Goal: Information Seeking & Learning: Learn about a topic

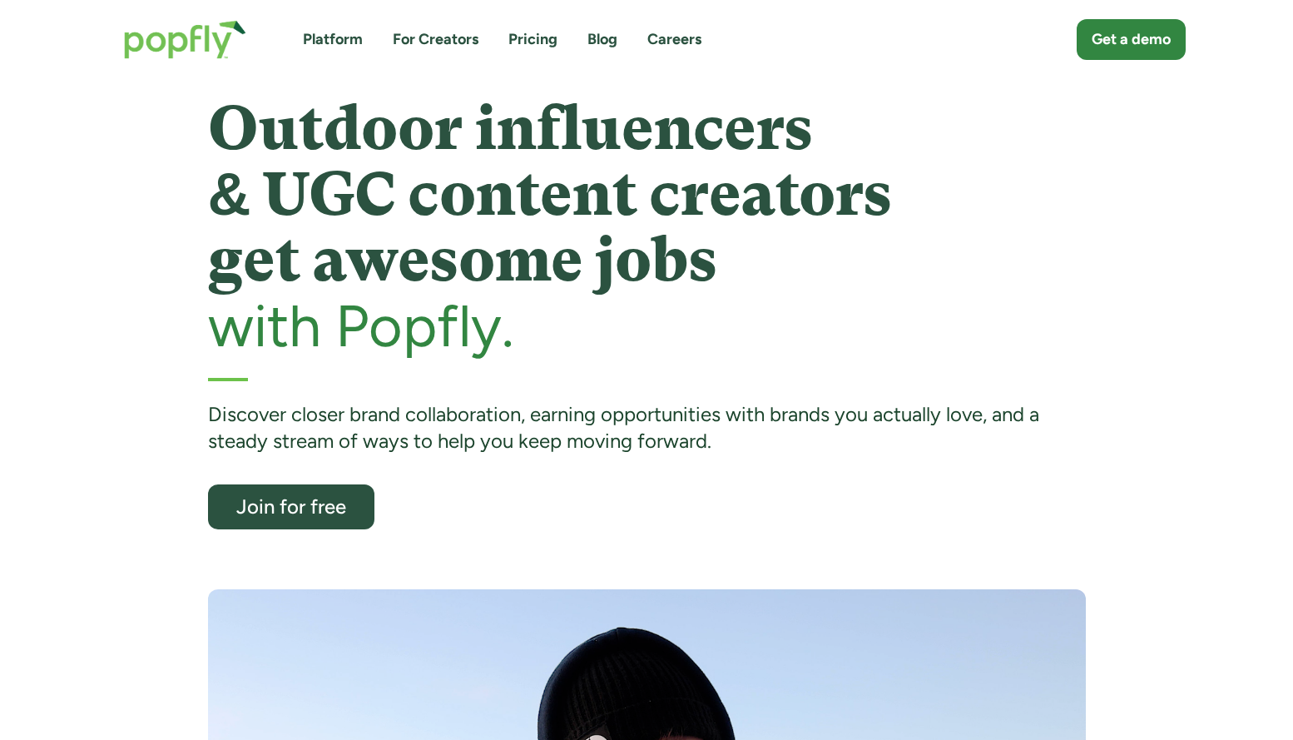
click at [316, 37] on link "Platform" at bounding box center [333, 39] width 60 height 21
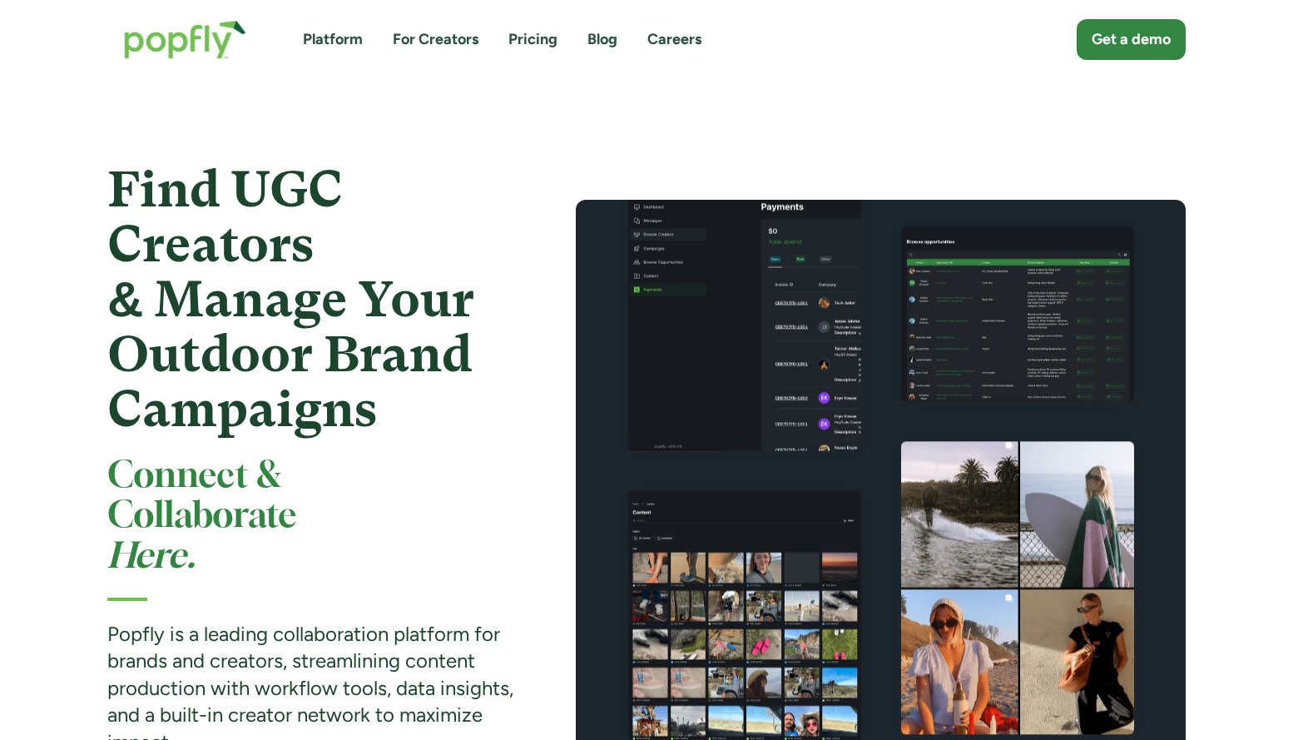
click at [348, 36] on link "Platform" at bounding box center [333, 39] width 60 height 21
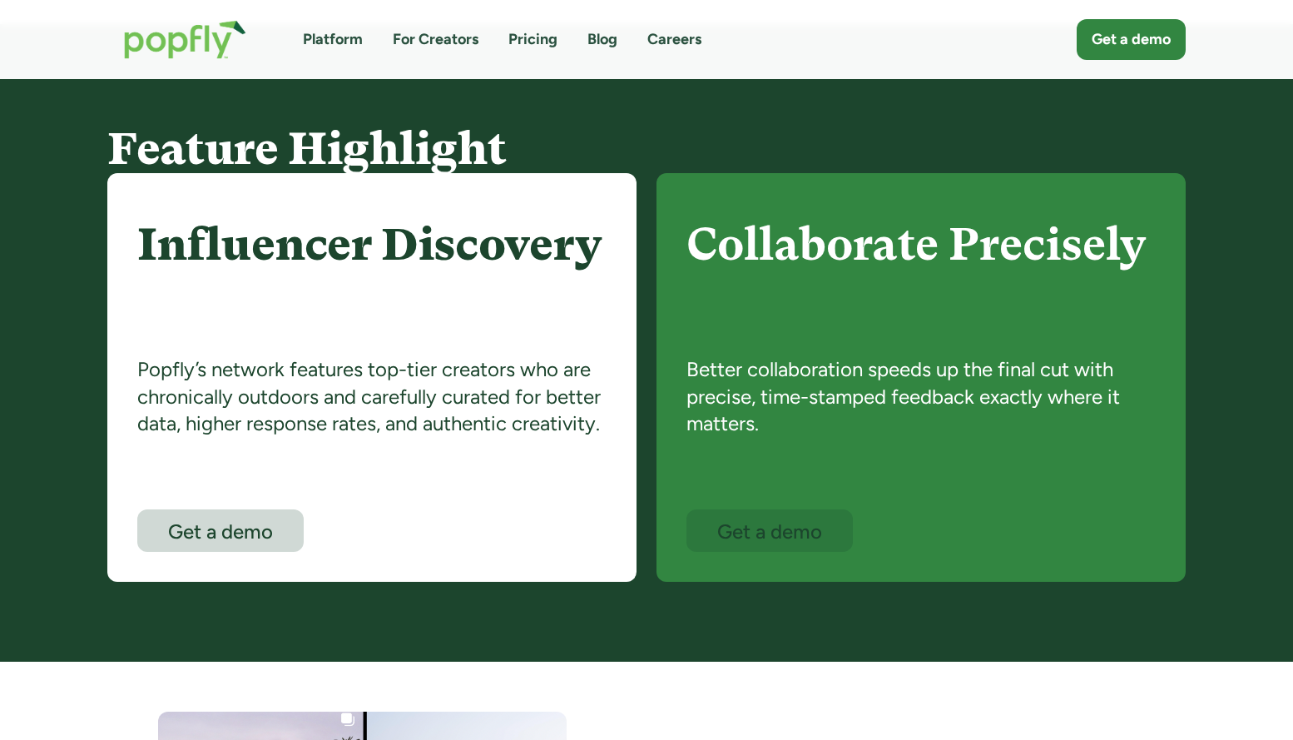
scroll to position [876, 0]
click at [260, 521] on div "Get a demo" at bounding box center [220, 532] width 143 height 22
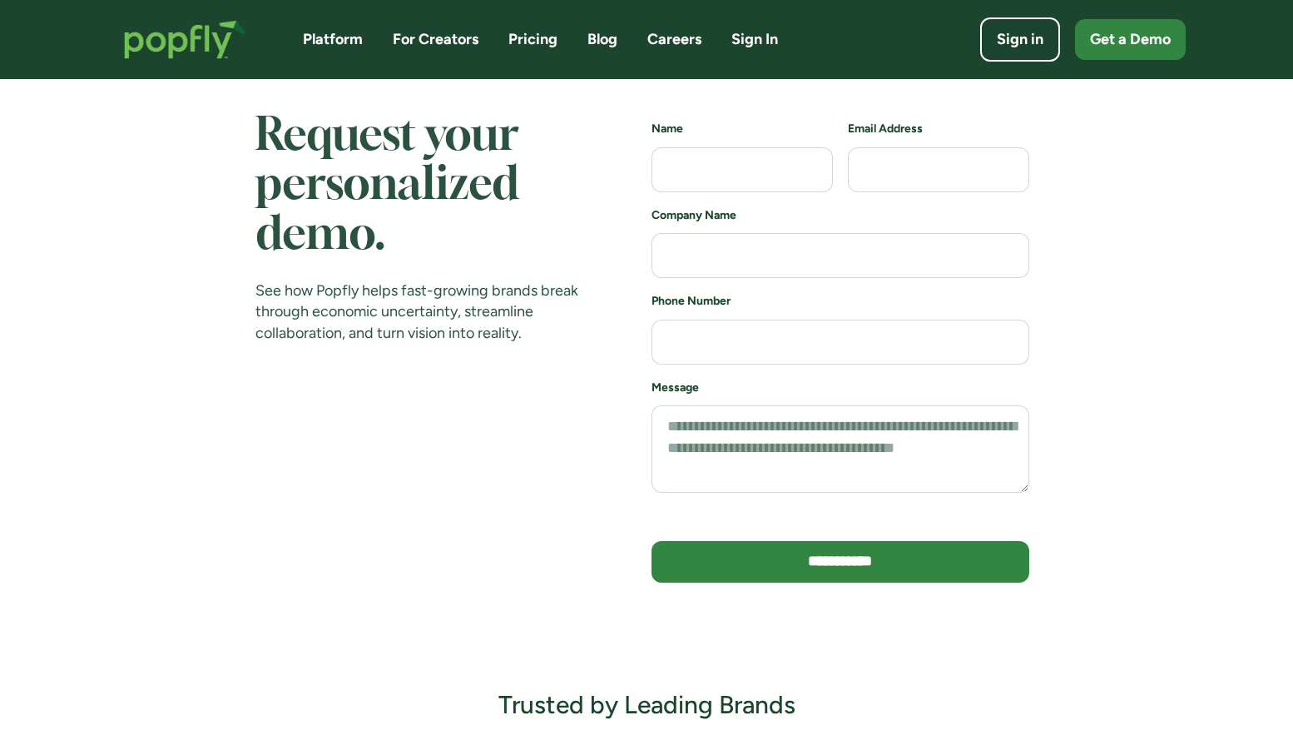
click at [770, 47] on link "Sign In" at bounding box center [754, 39] width 47 height 21
